Goal: Task Accomplishment & Management: Manage account settings

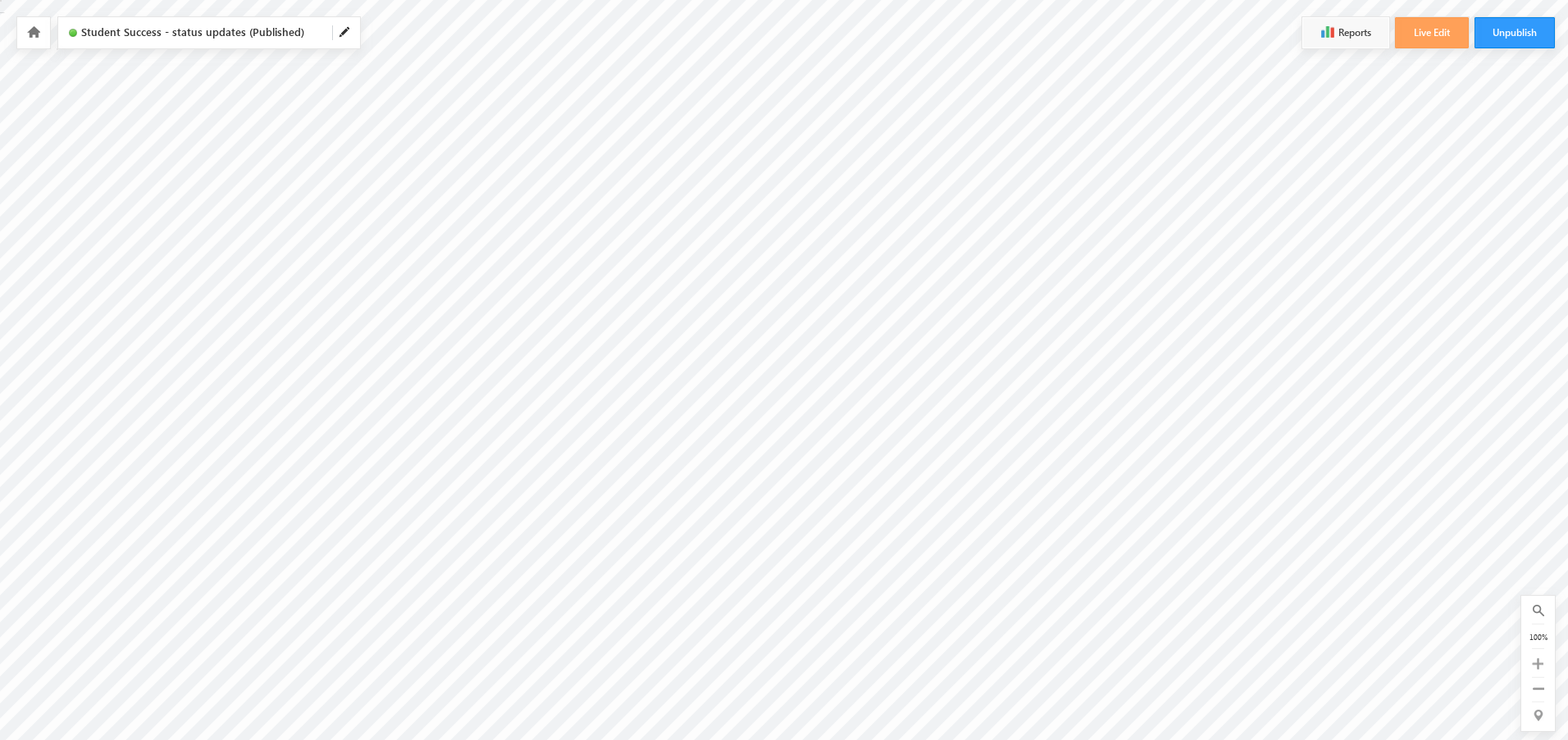
click at [38, 28] on icon at bounding box center [33, 32] width 13 height 11
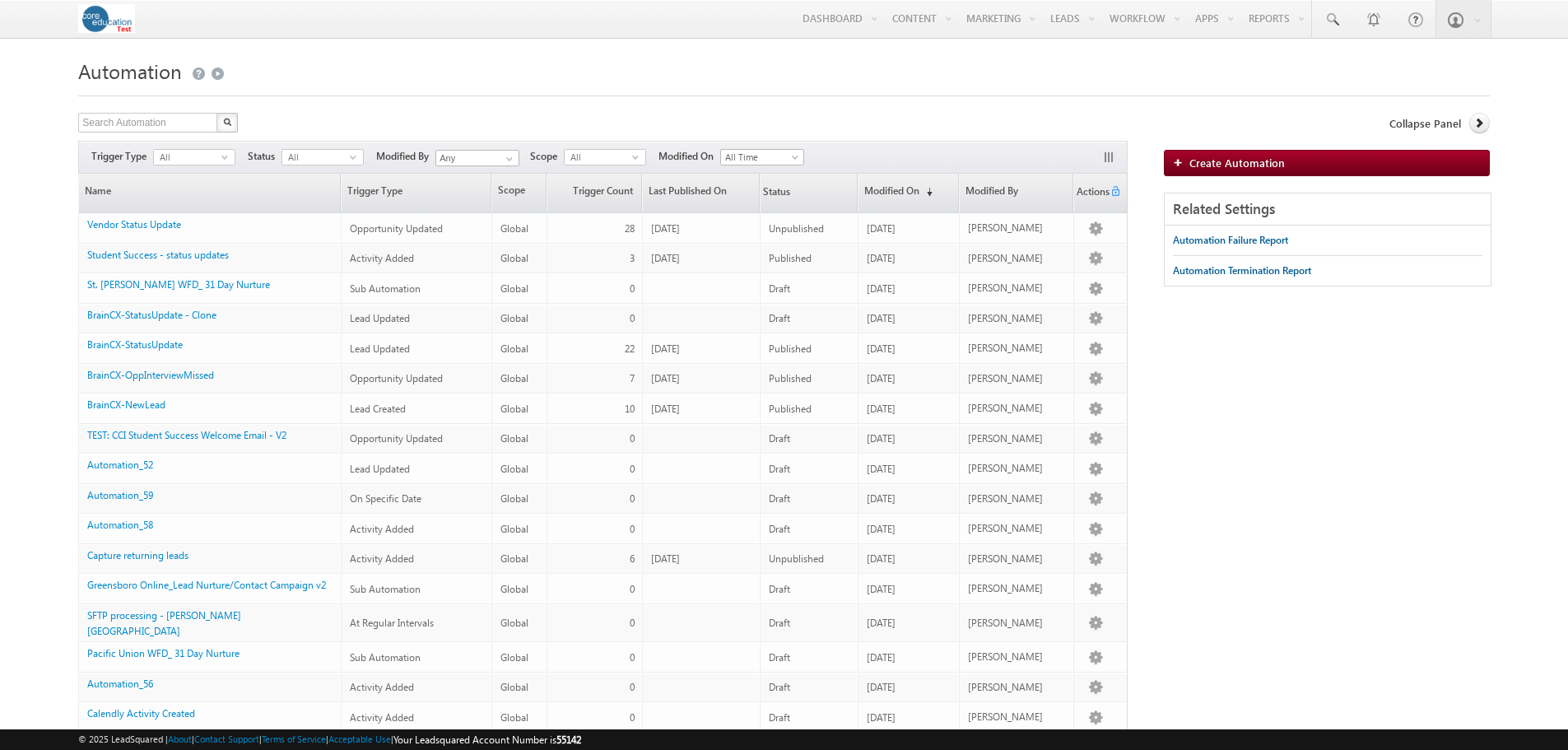
scroll to position [4, 0]
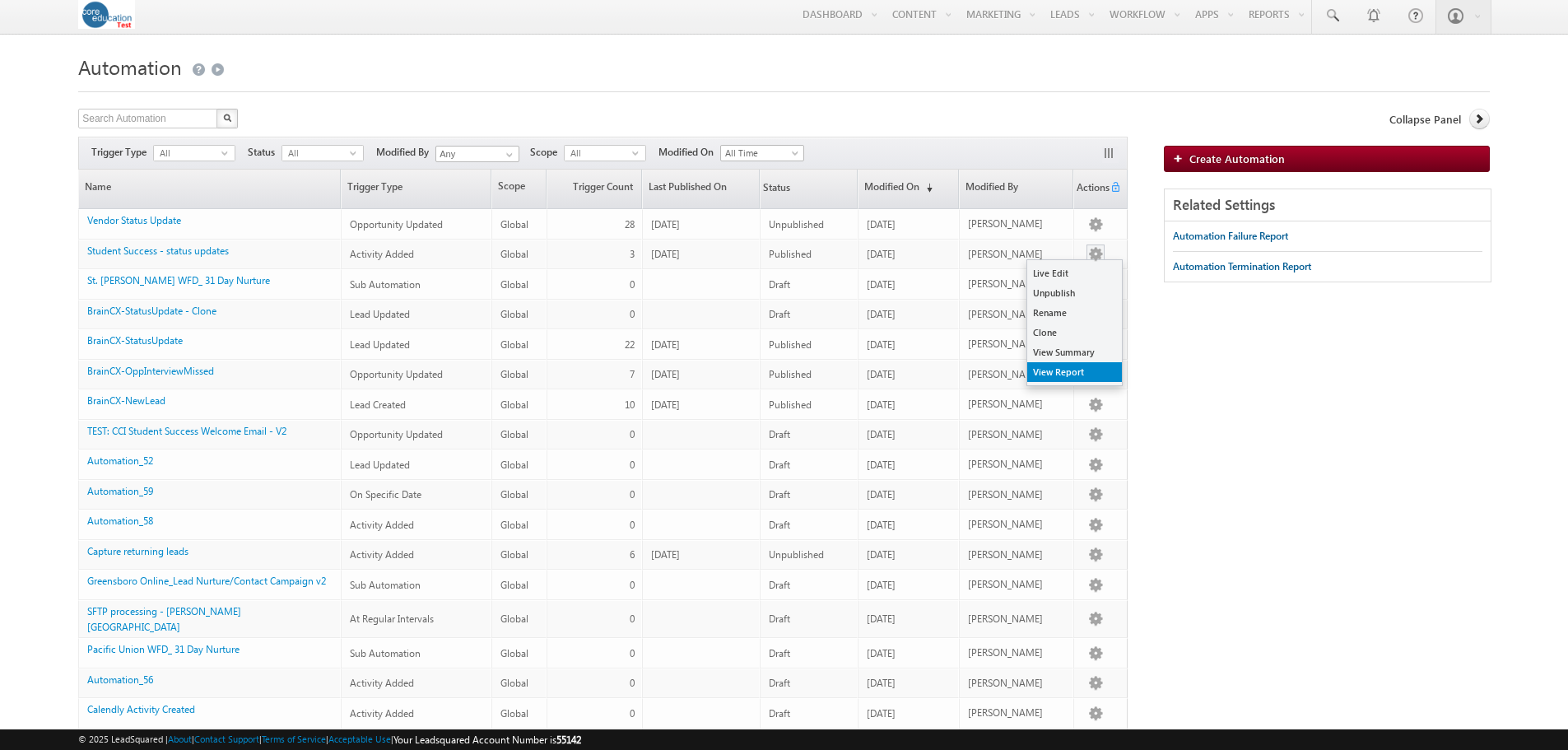
click at [1066, 372] on link "View Report" at bounding box center [1075, 372] width 95 height 20
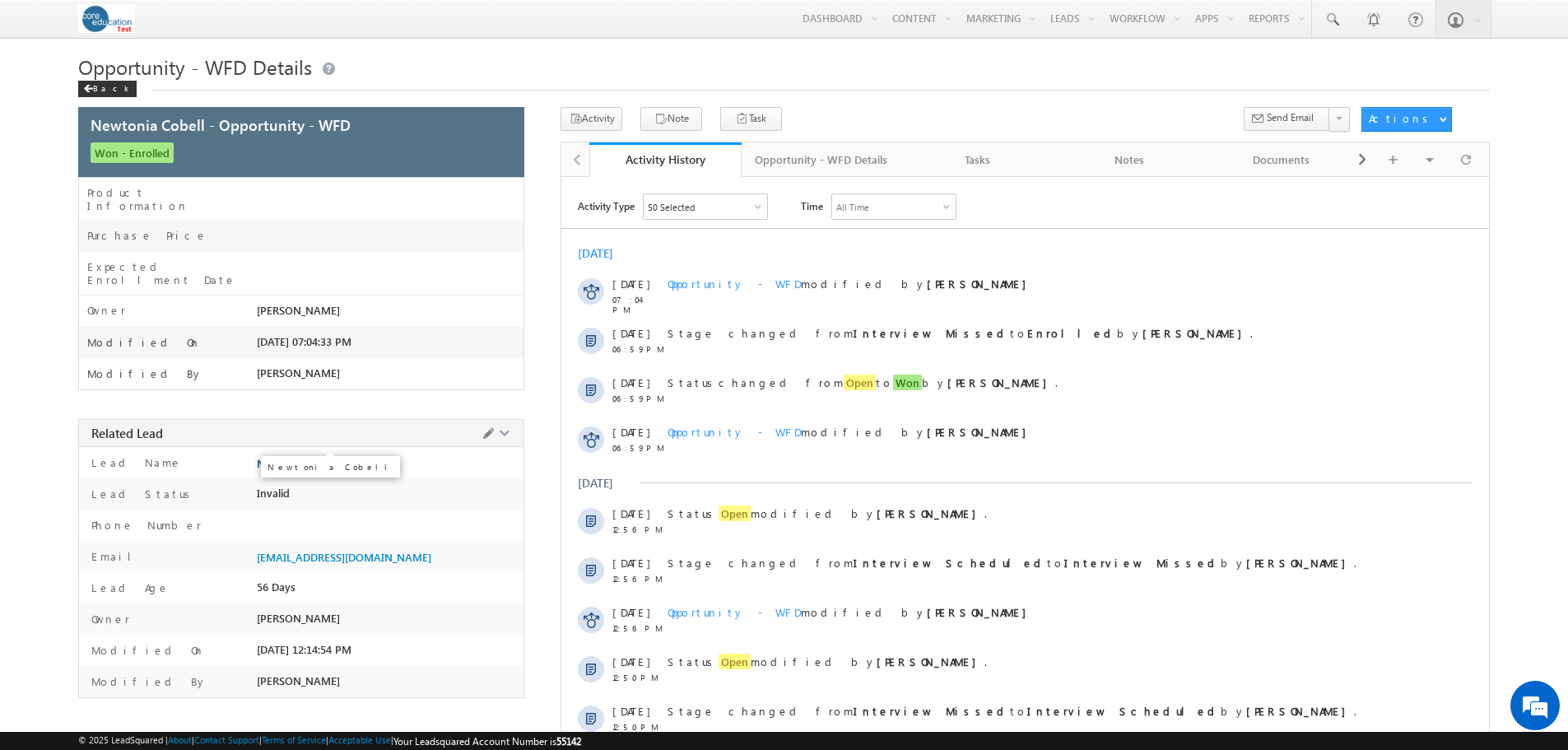
click at [297, 457] on span "Newtonia Cobell" at bounding box center [297, 463] width 82 height 13
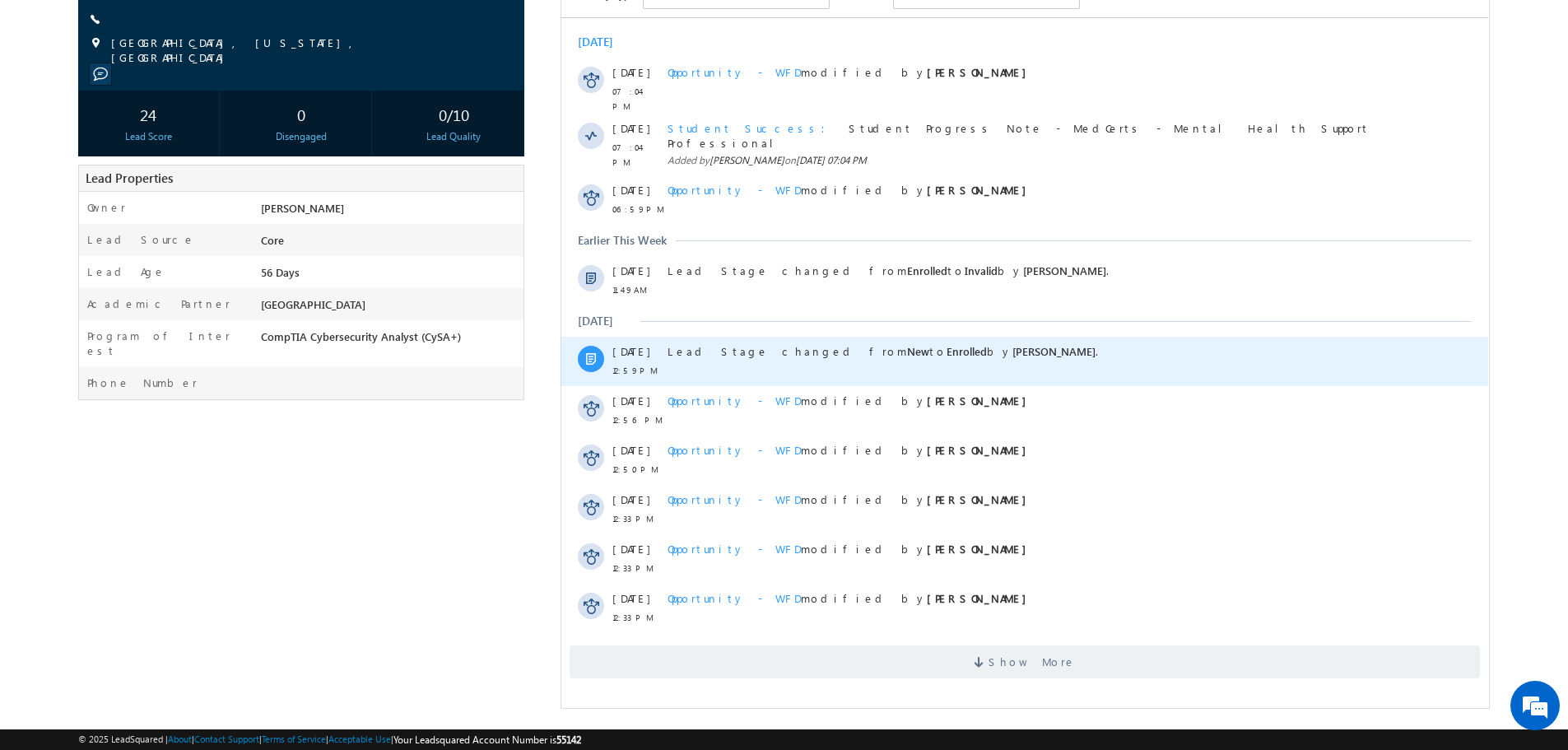
scroll to position [131, 0]
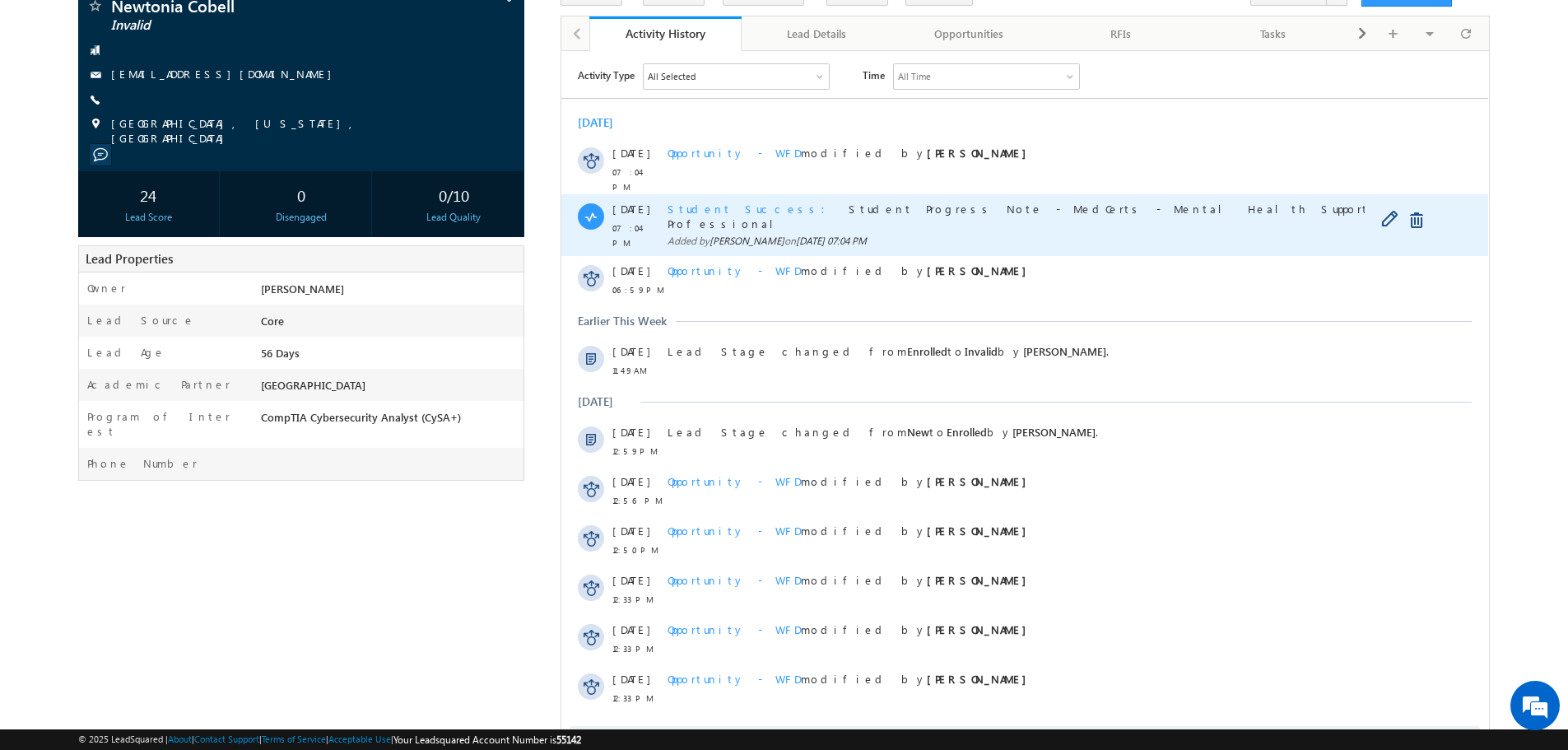
click at [714, 201] on span "Student Success" at bounding box center [750, 208] width 168 height 14
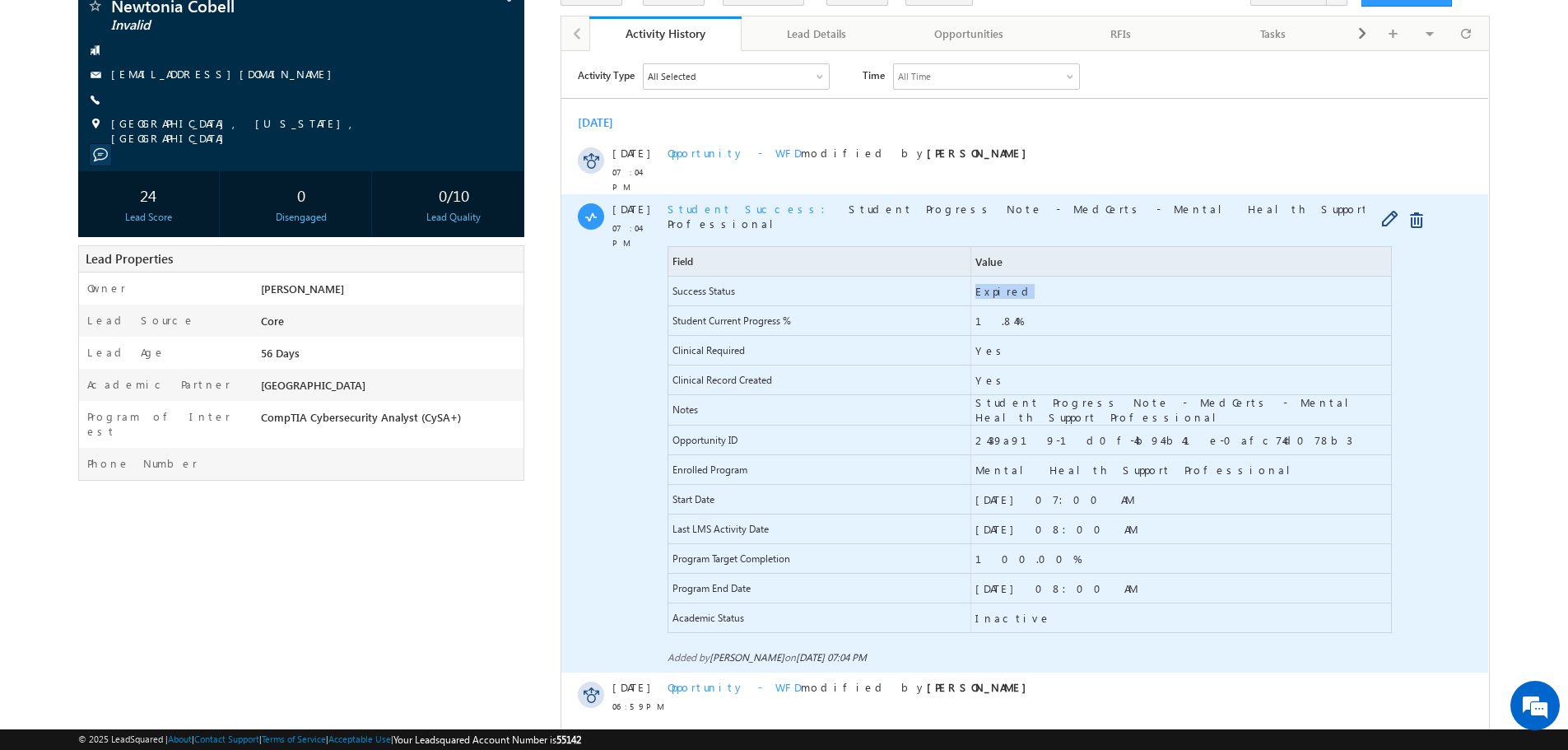
drag, startPoint x: 1027, startPoint y: 267, endPoint x: 971, endPoint y: 267, distance: 56.0
click at [971, 276] on span "Expired" at bounding box center [1181, 291] width 420 height 29
click at [1093, 573] on span "05/11/25 08:00 AM" at bounding box center [1181, 587] width 420 height 29
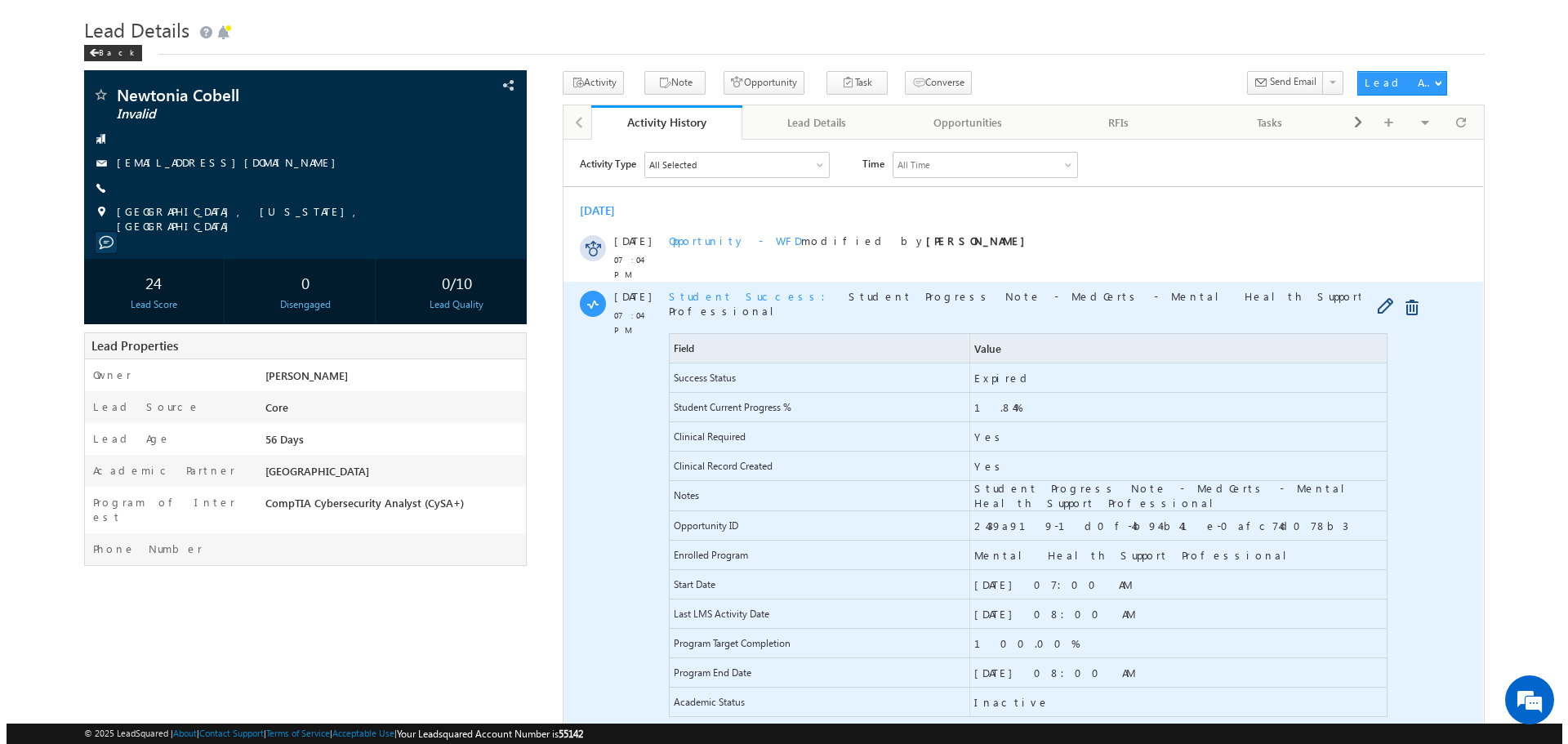
scroll to position [82, 0]
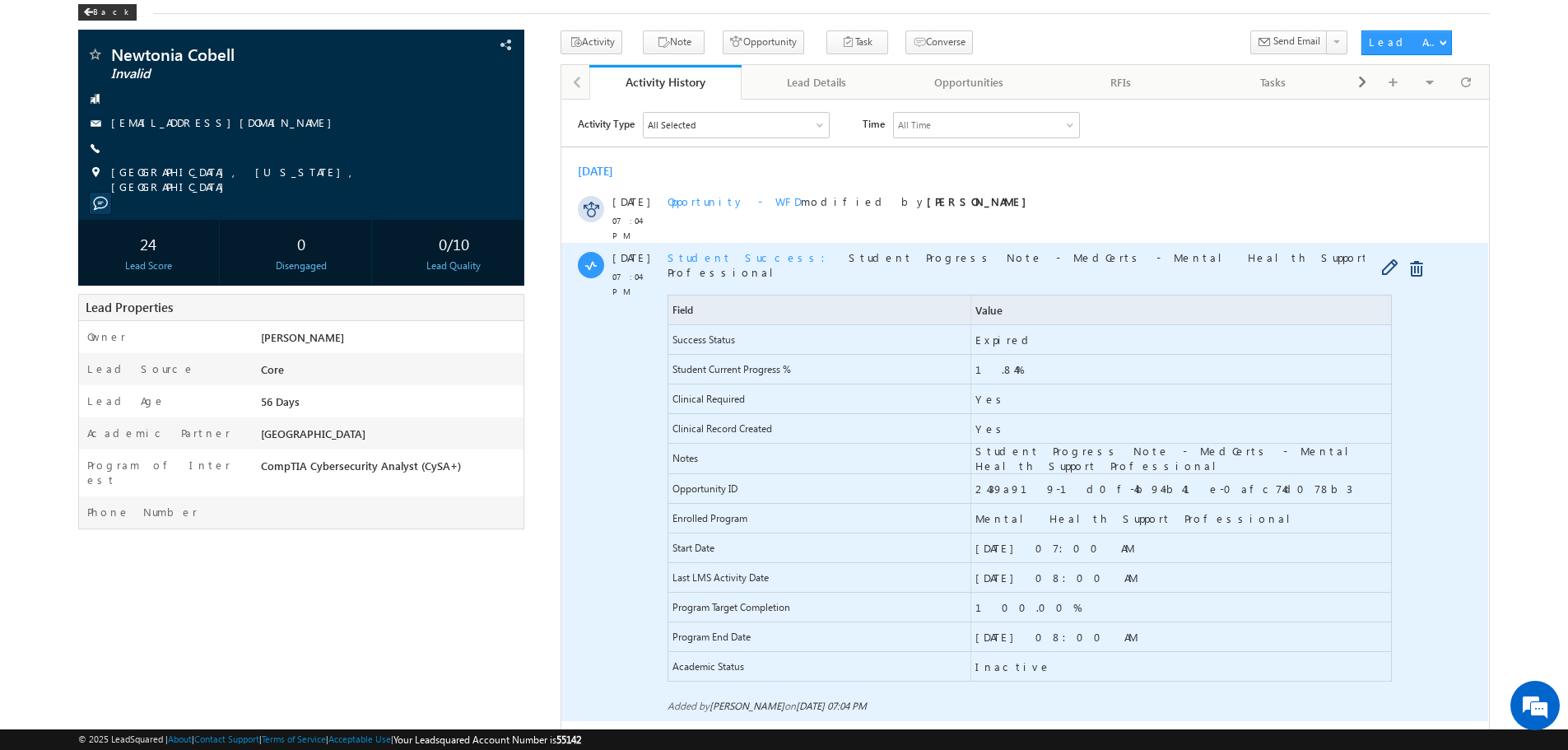
drag, startPoint x: 1387, startPoint y: 254, endPoint x: 1171, endPoint y: 292, distance: 219.3
click at [1387, 259] on span at bounding box center [1393, 268] width 26 height 20
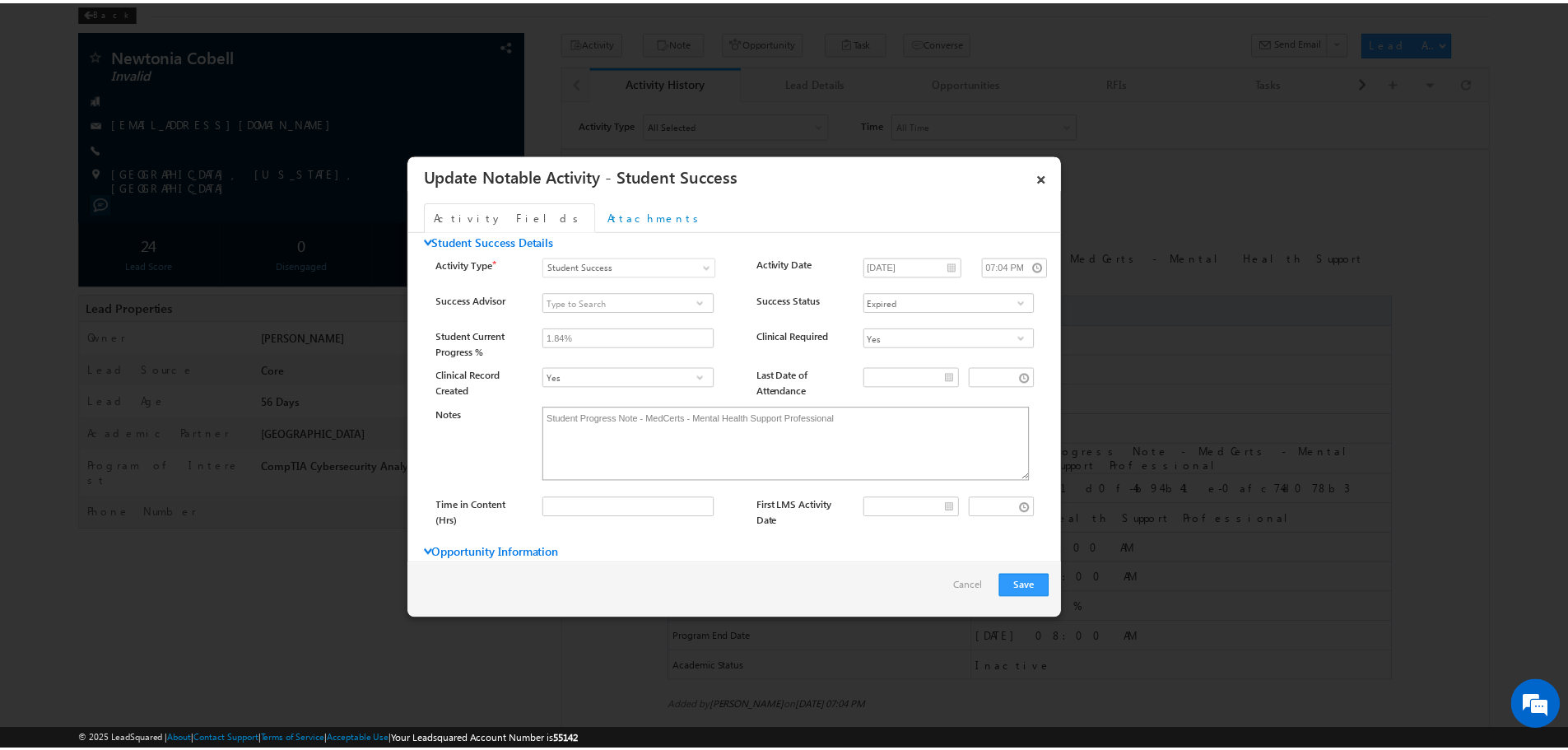
scroll to position [0, 0]
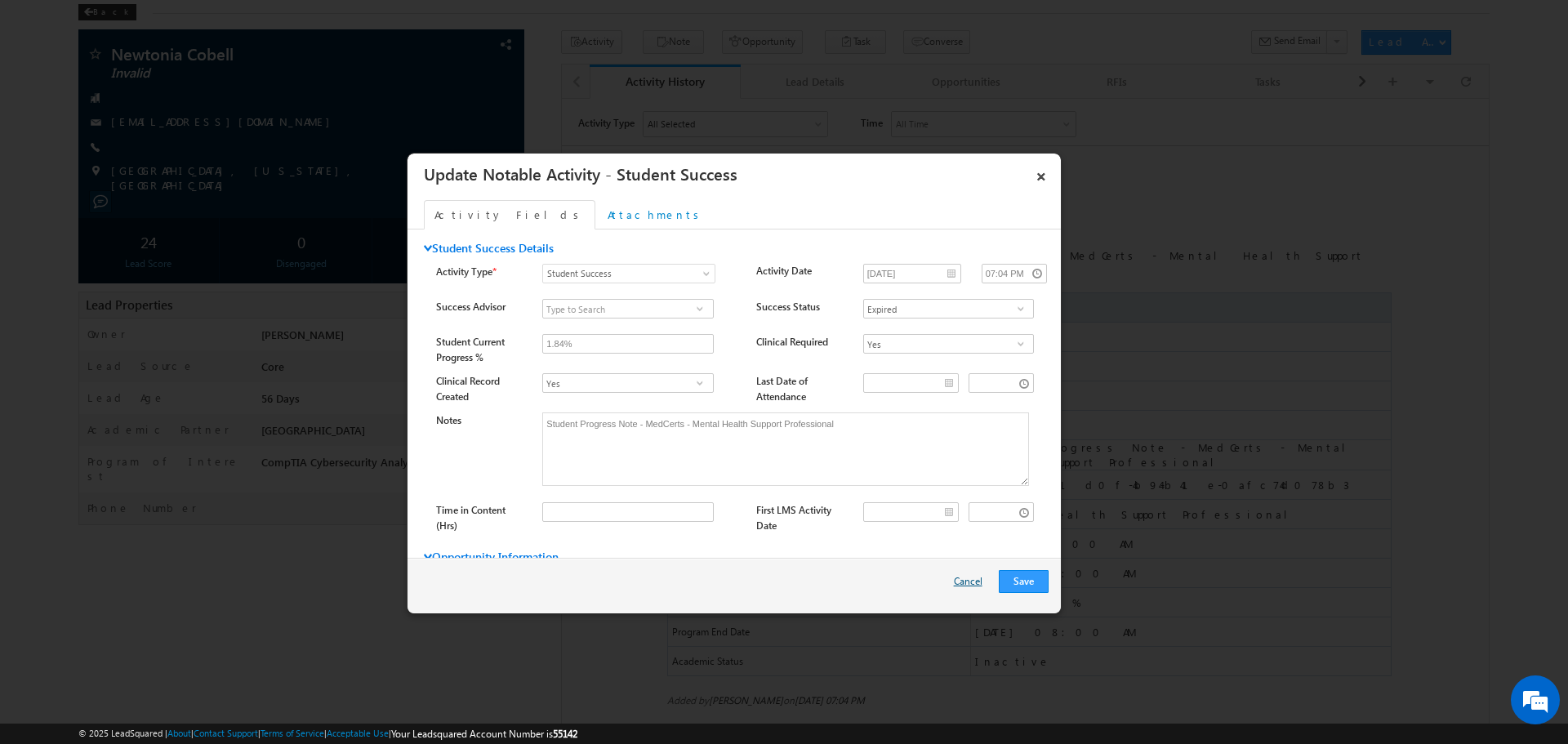
click at [972, 579] on link "Cancel" at bounding box center [972, 585] width 37 height 31
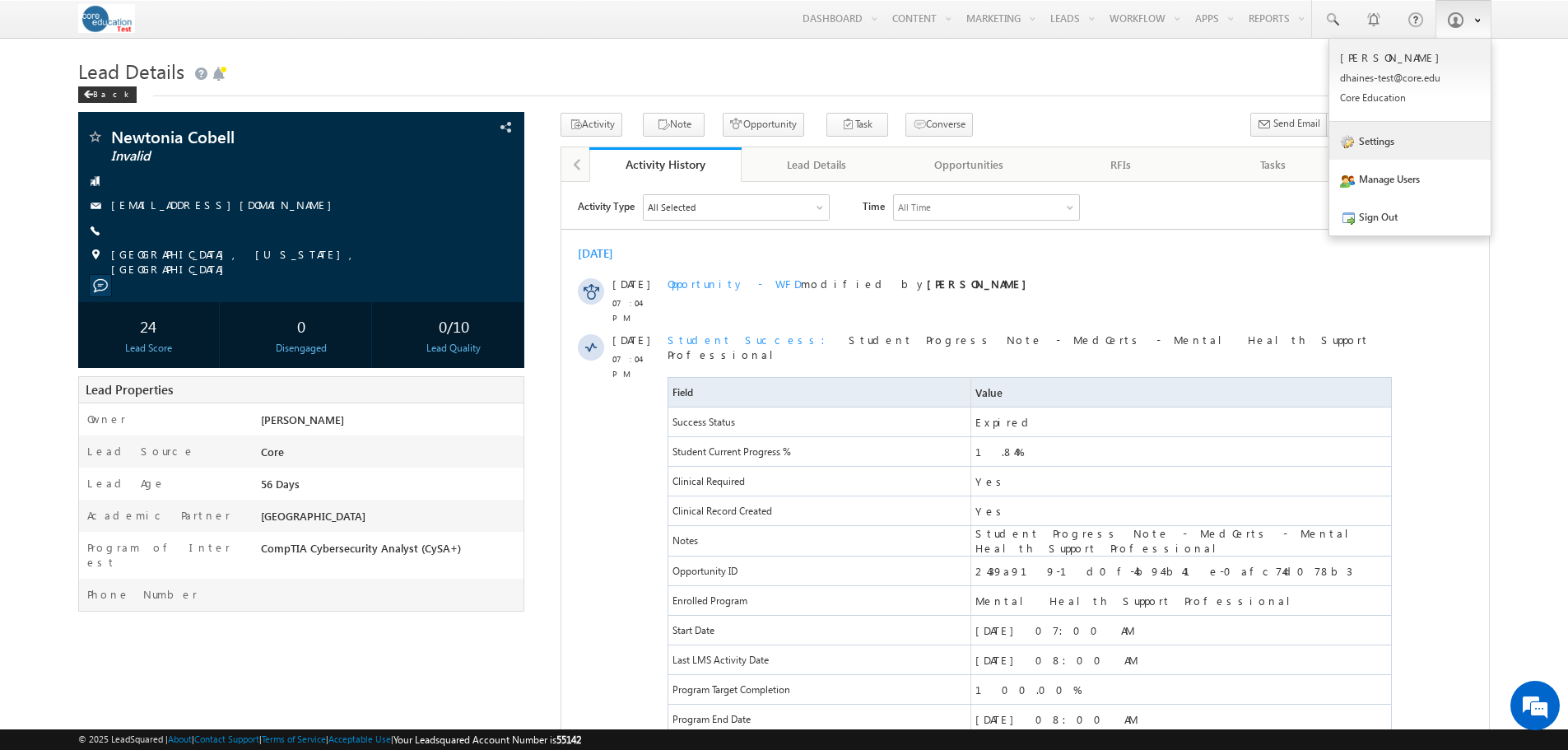
click at [1375, 142] on link "Settings" at bounding box center [1410, 141] width 162 height 38
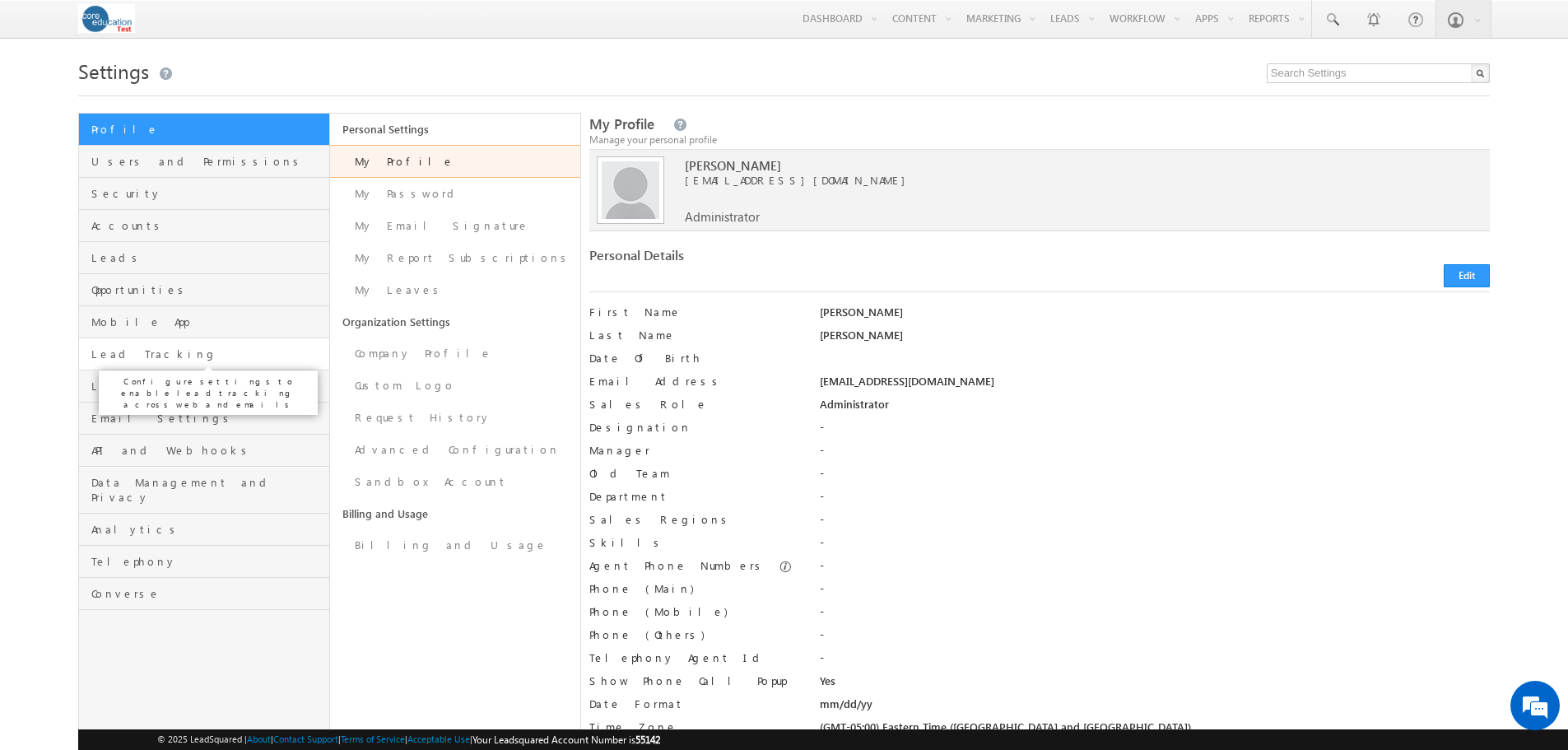
click at [138, 354] on span "Lead Tracking" at bounding box center [207, 353] width 233 height 15
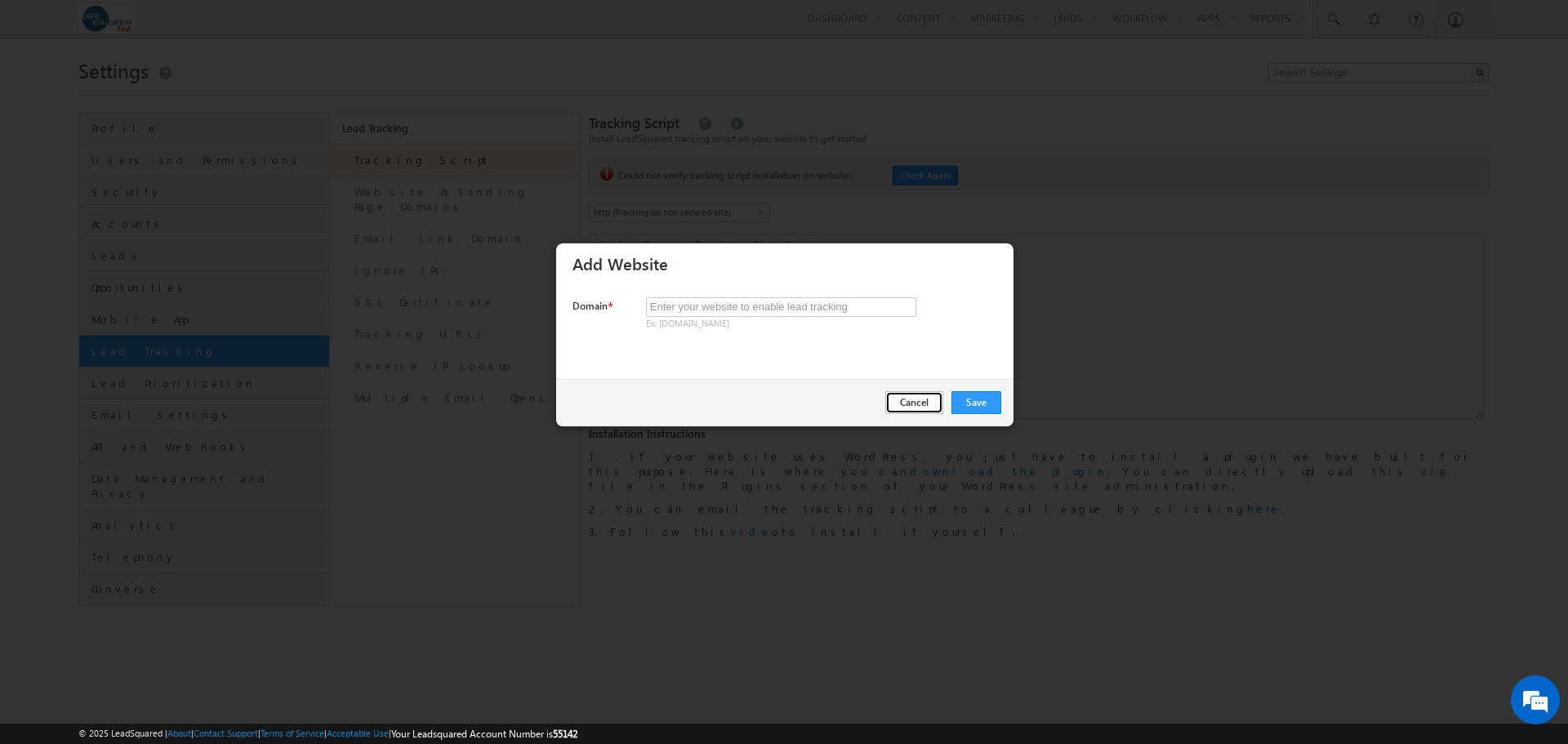
click at [897, 392] on button "Cancel" at bounding box center [915, 403] width 58 height 23
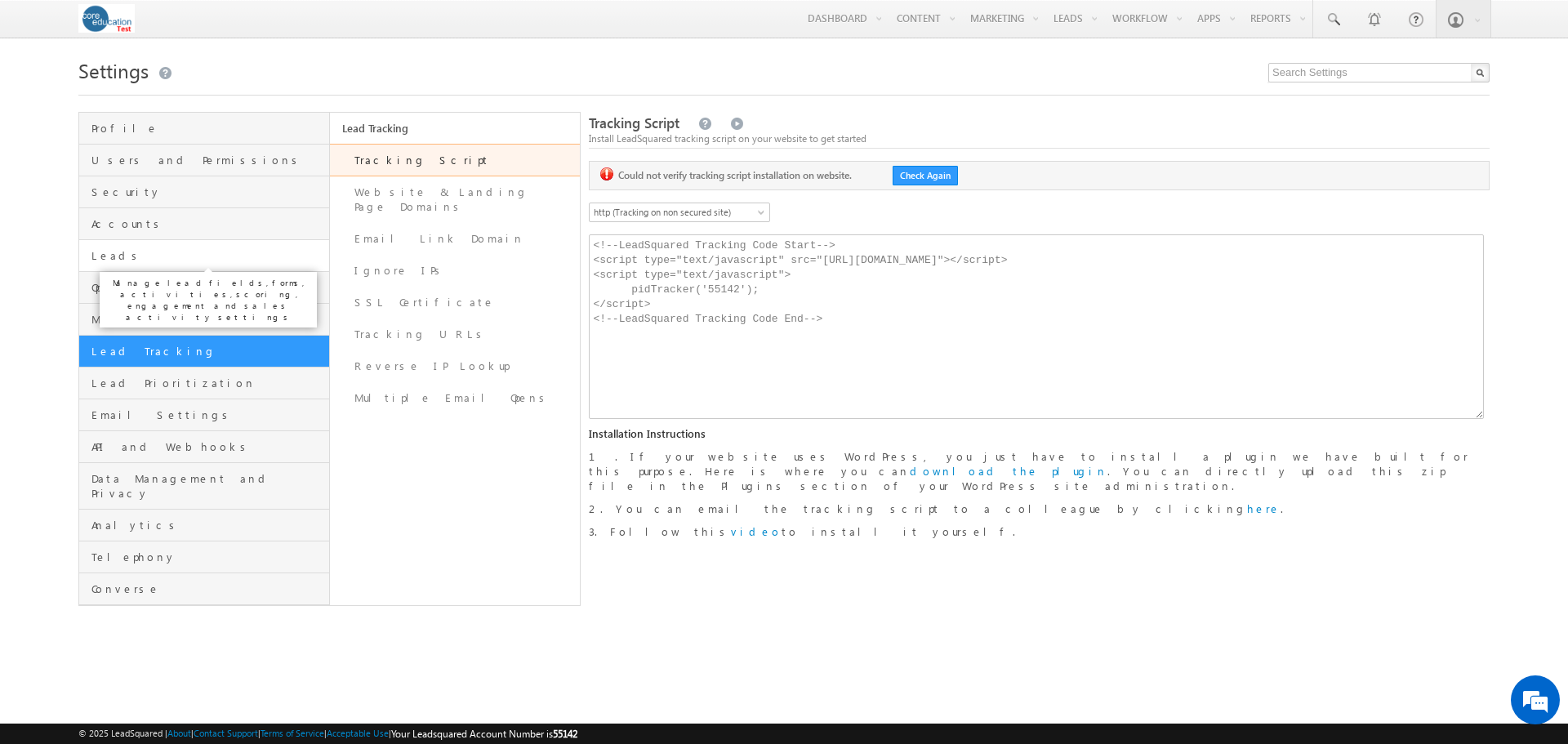
click at [149, 259] on span "Leads" at bounding box center [208, 255] width 234 height 15
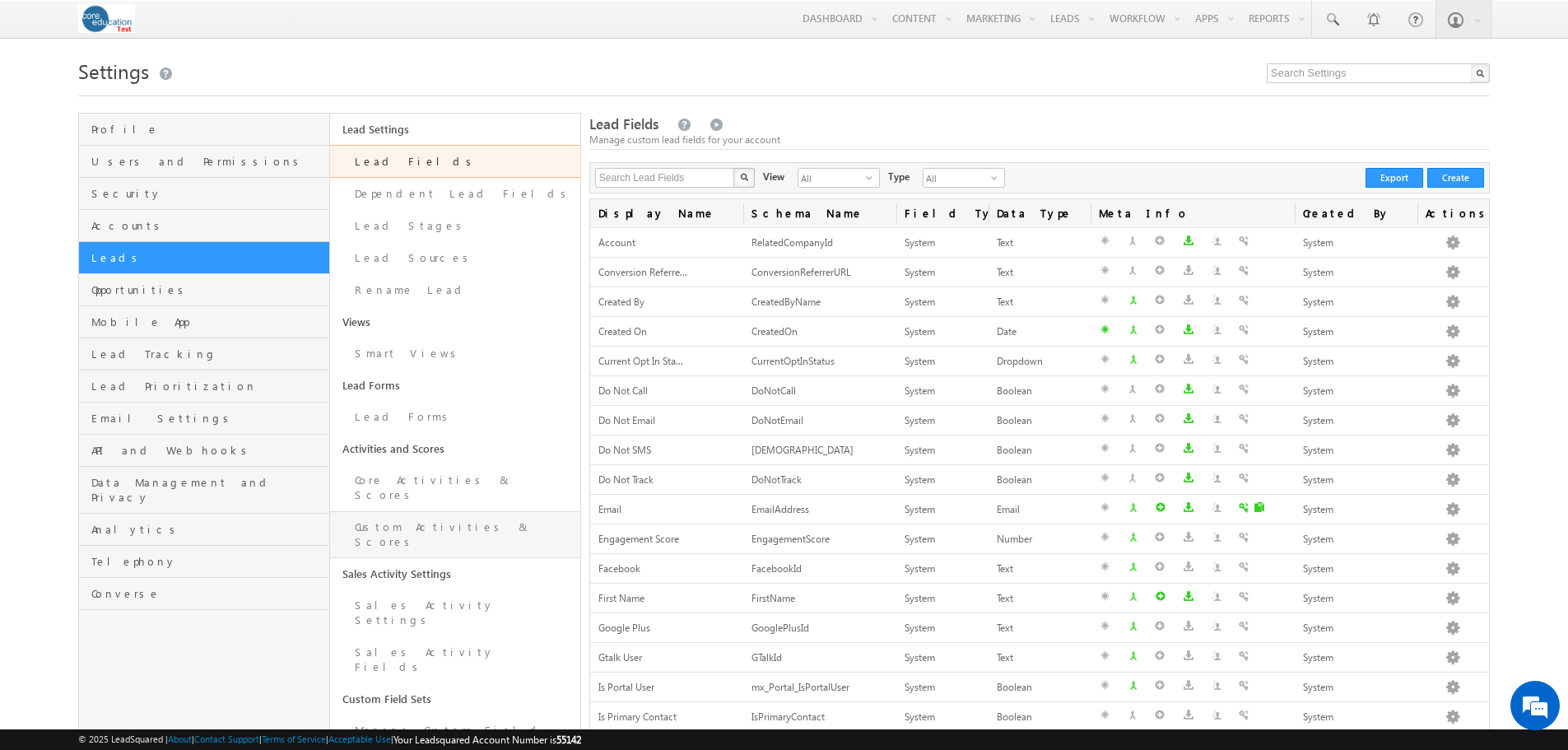
click at [426, 511] on link "Custom Activities & Scores" at bounding box center [455, 534] width 250 height 47
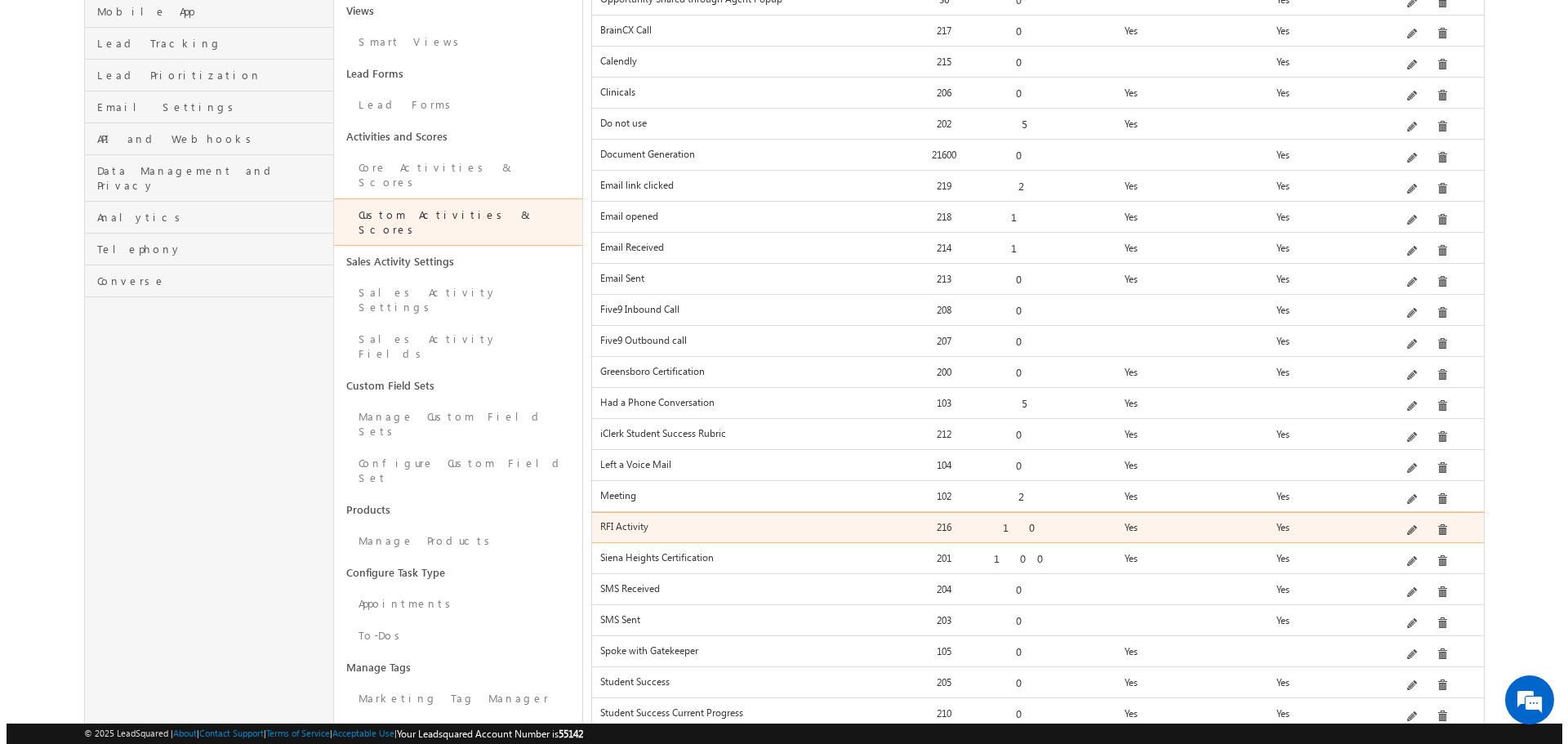
scroll to position [388, 0]
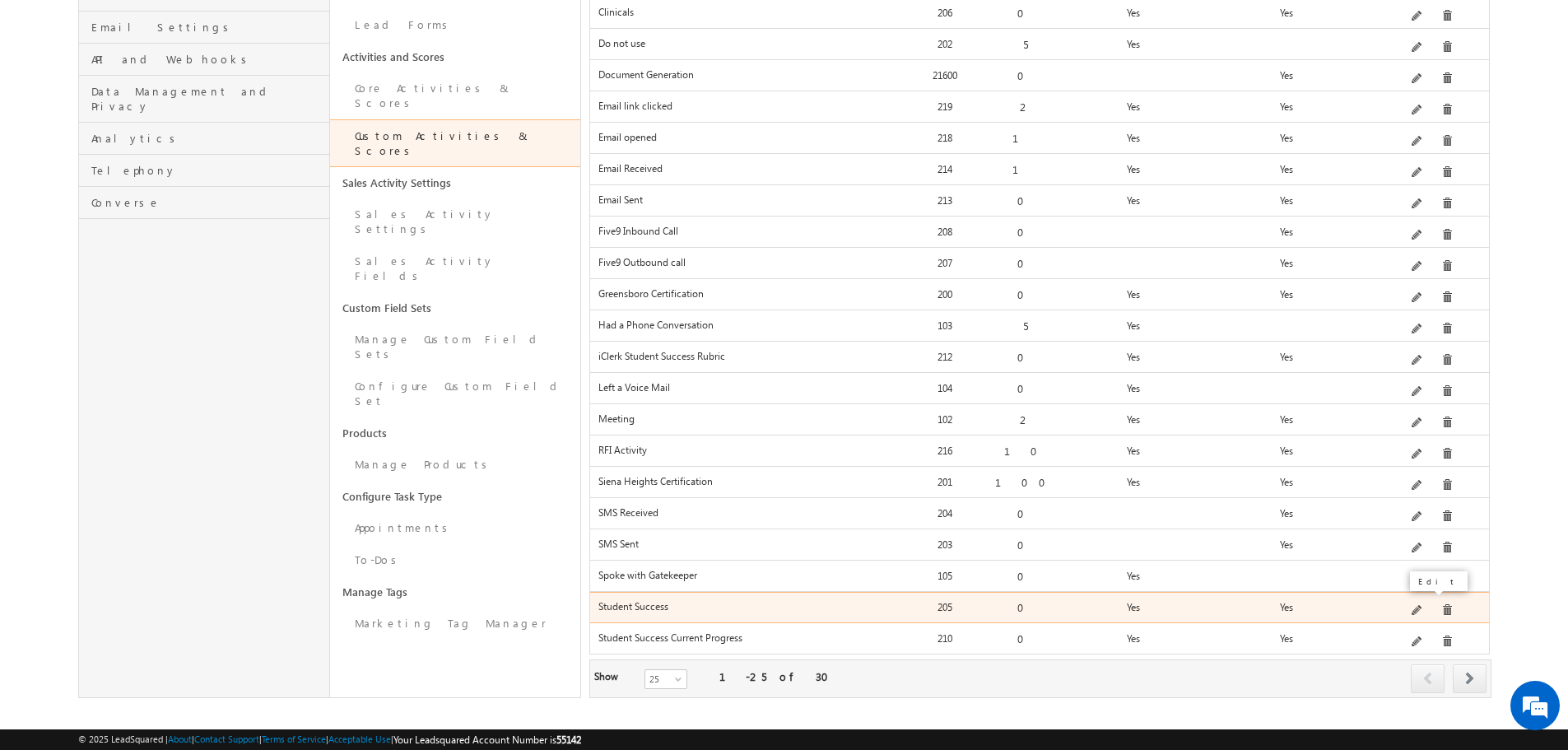
click at [1419, 606] on span at bounding box center [1418, 612] width 12 height 12
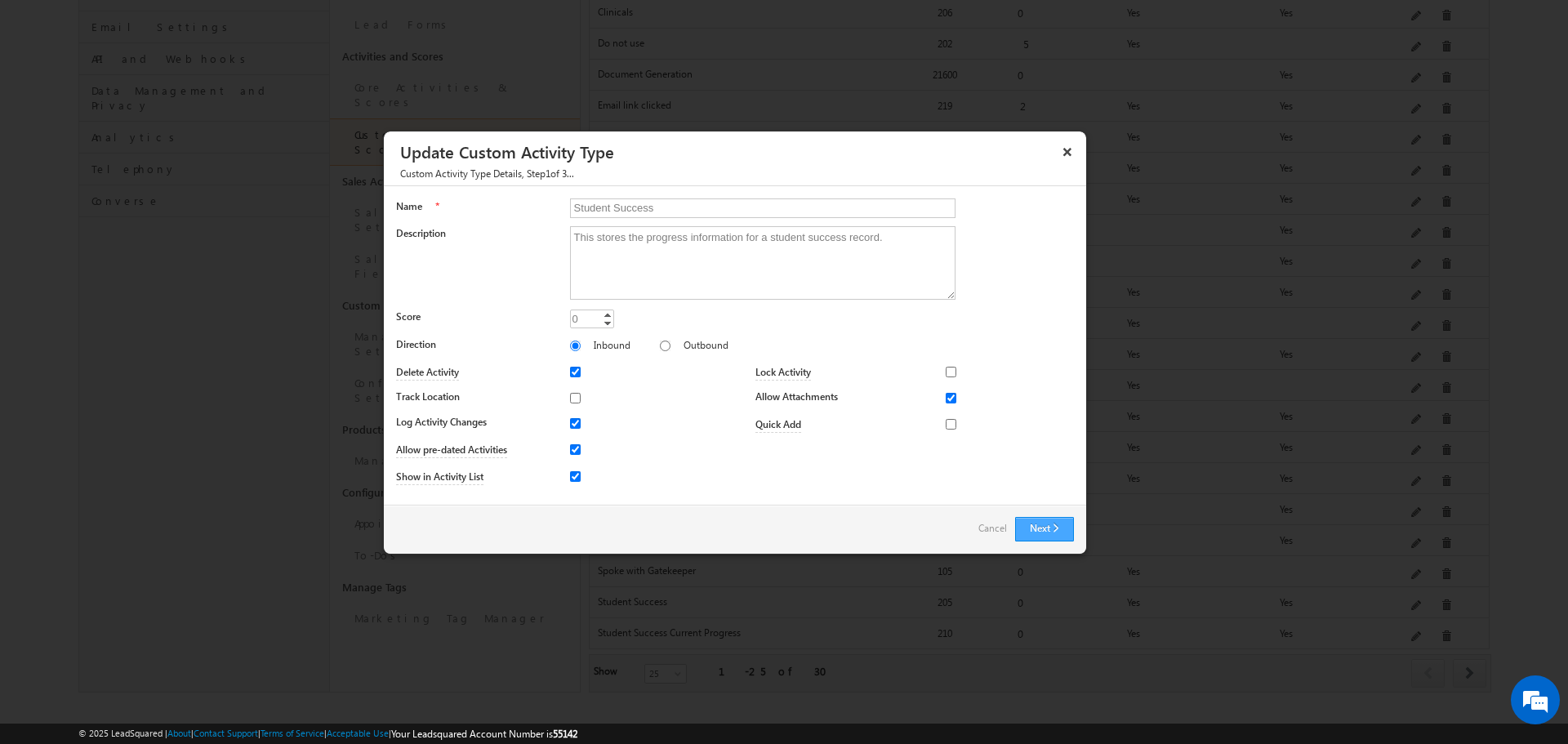
click at [1031, 519] on button "Next" at bounding box center [1044, 529] width 59 height 25
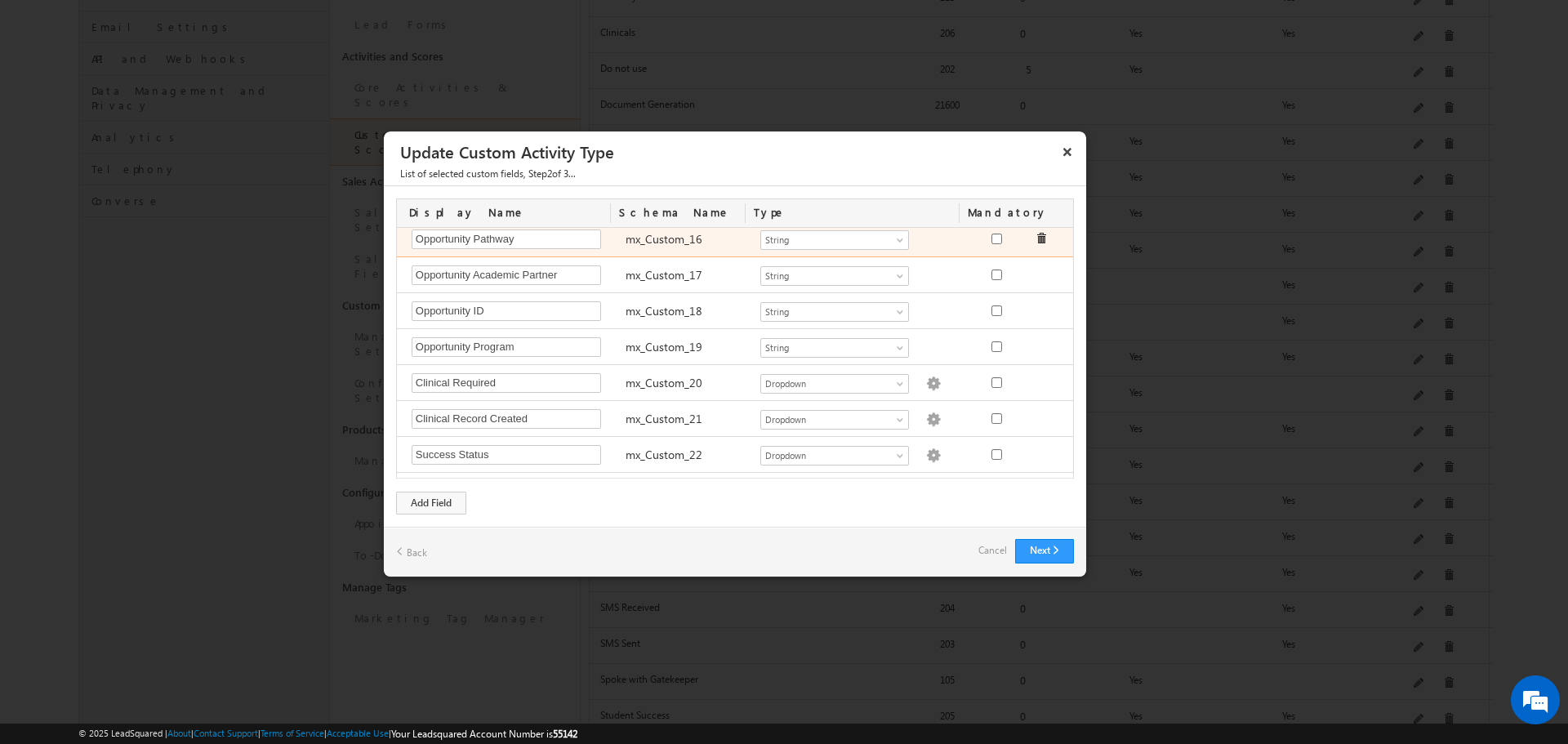
scroll to position [792, 0]
